Goal: Navigation & Orientation: Find specific page/section

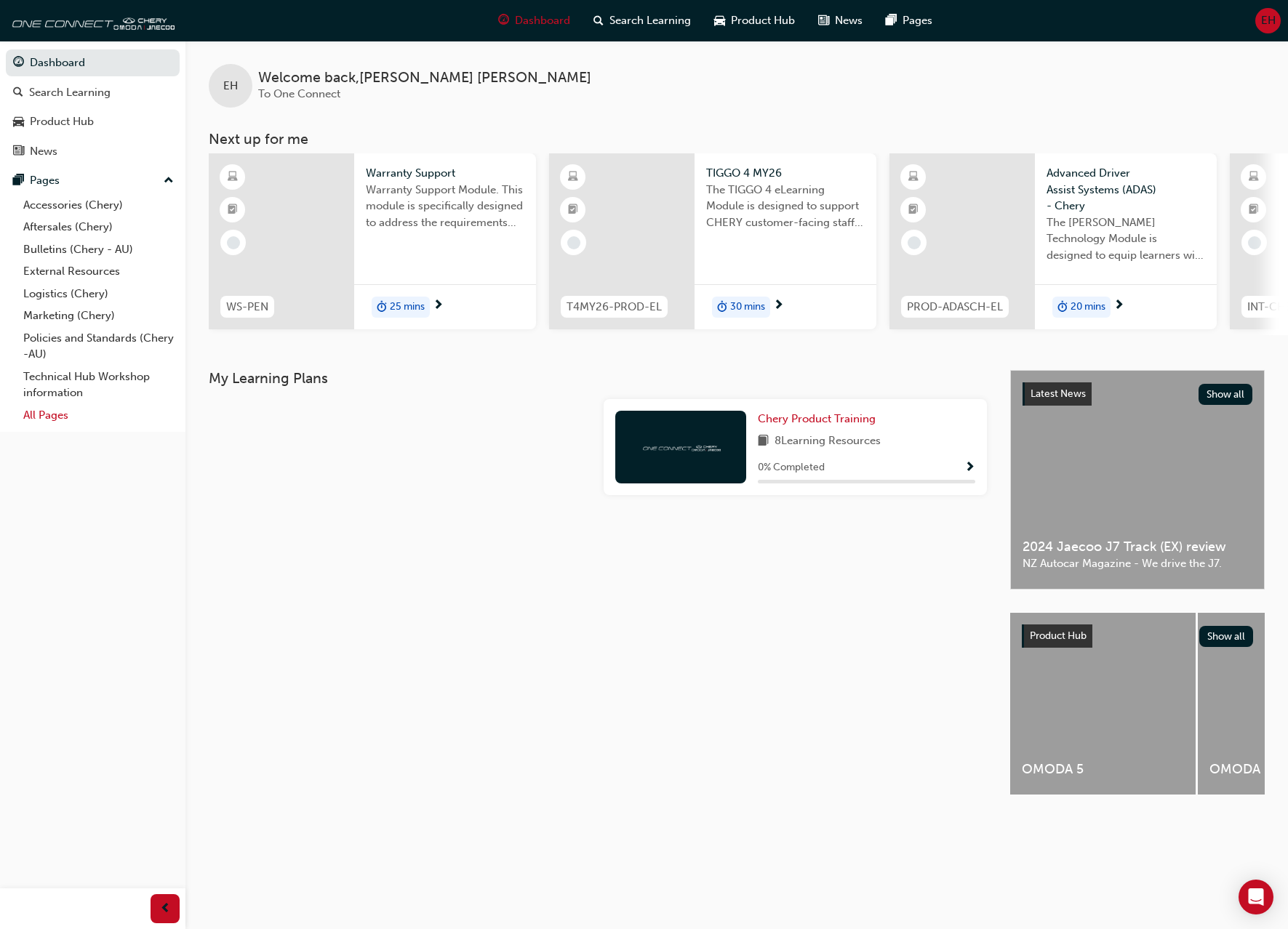
click at [54, 420] on link "All Pages" at bounding box center [99, 416] width 163 height 22
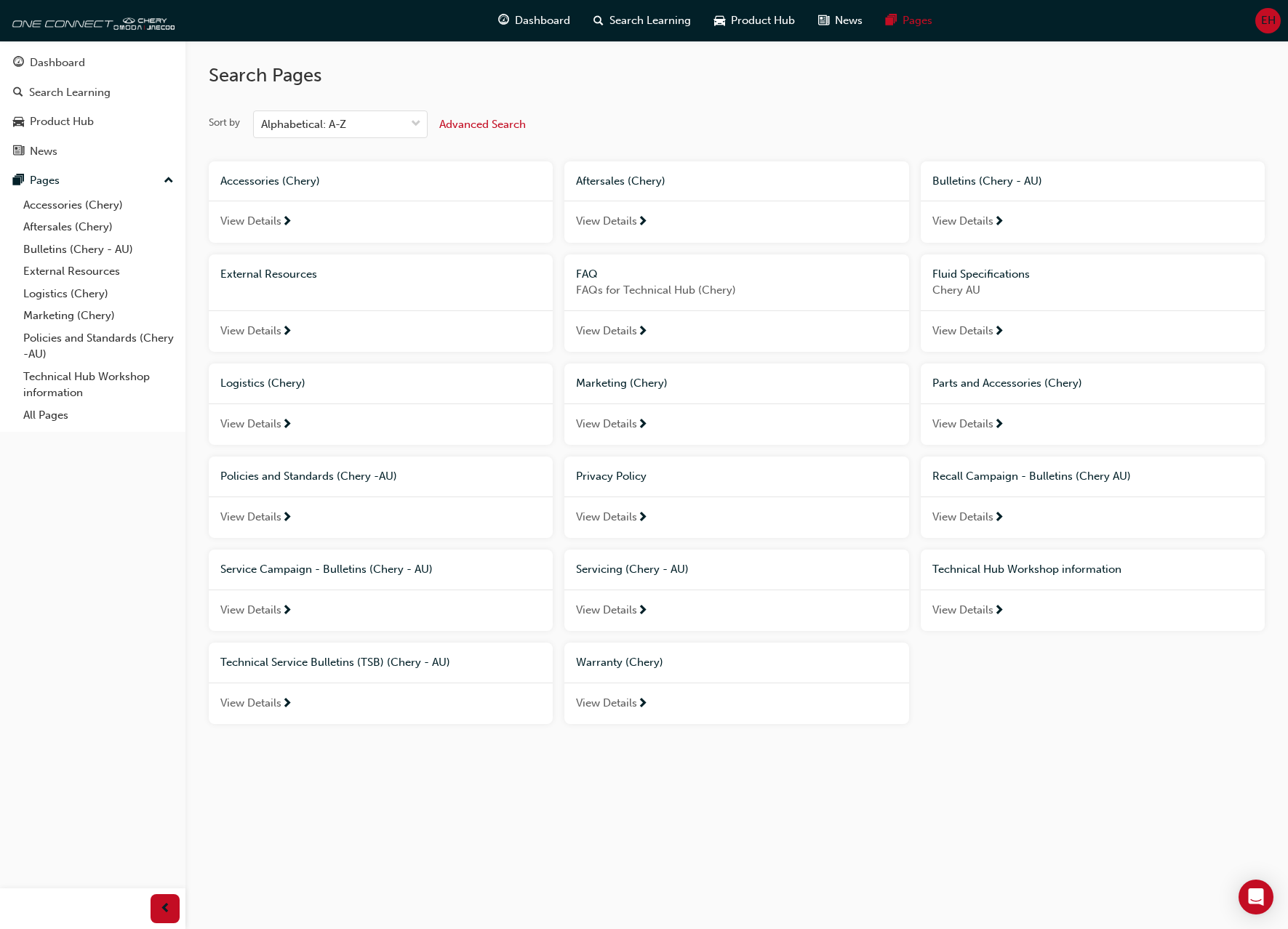
click at [631, 710] on span "View Details" at bounding box center [607, 704] width 61 height 17
